Goal: Transaction & Acquisition: Download file/media

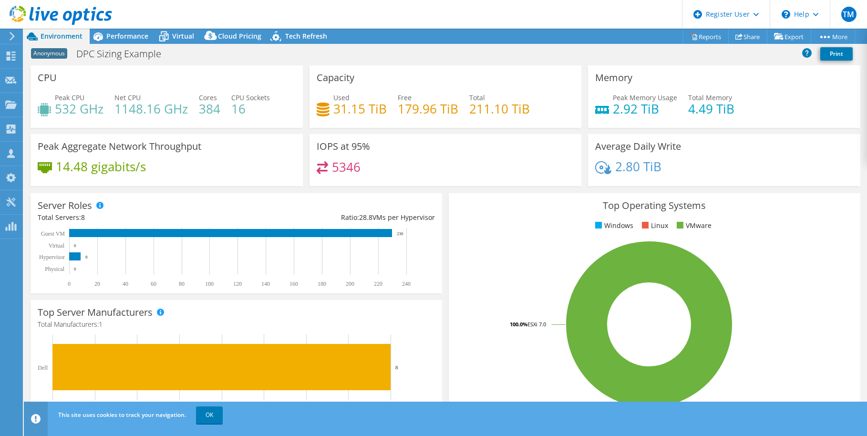
select select "USEast"
select select "USD"
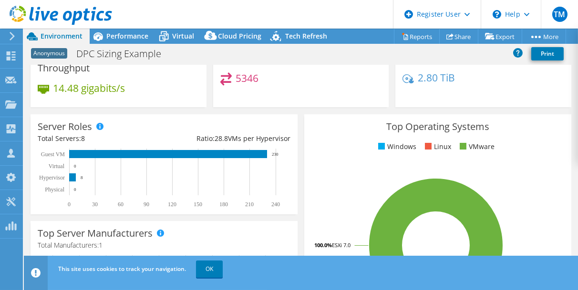
scroll to position [112, 0]
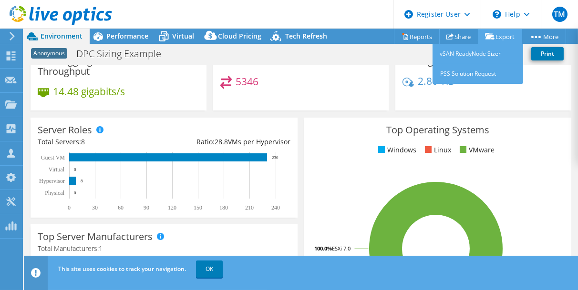
click at [505, 35] on link "Export" at bounding box center [500, 36] width 44 height 15
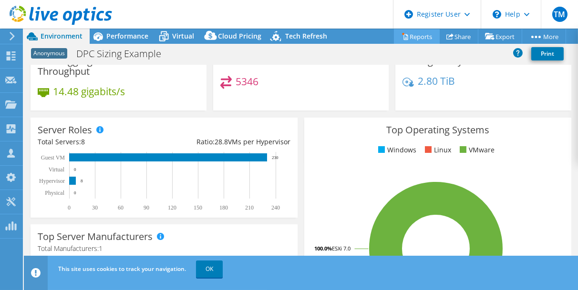
click at [414, 39] on link "Reports" at bounding box center [417, 36] width 46 height 15
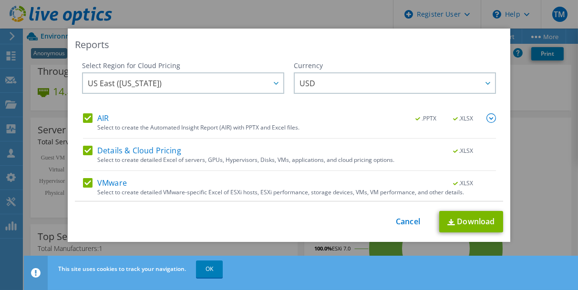
click at [83, 153] on label "Details & Cloud Pricing" at bounding box center [132, 151] width 98 height 10
click at [0, 0] on input "Details & Cloud Pricing" at bounding box center [0, 0] width 0 height 0
click at [83, 179] on label "VMware" at bounding box center [105, 183] width 44 height 10
click at [0, 0] on input "VMware" at bounding box center [0, 0] width 0 height 0
click at [465, 225] on link "Download" at bounding box center [471, 221] width 64 height 21
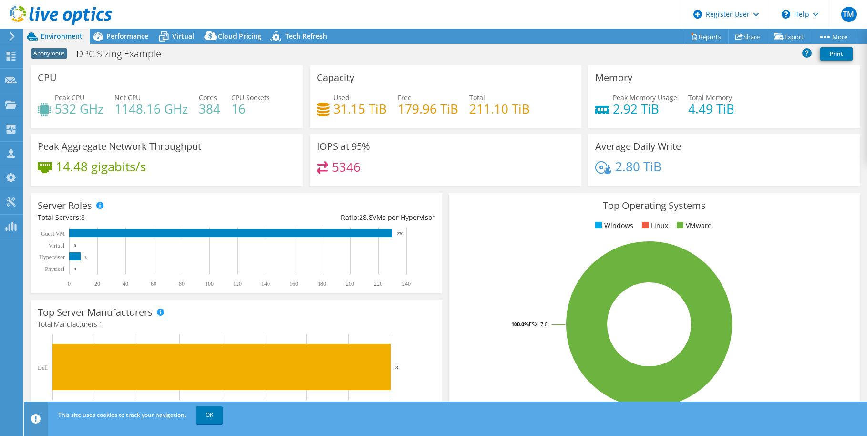
select select "USEast"
select select "USD"
